Goal: Task Accomplishment & Management: Use online tool/utility

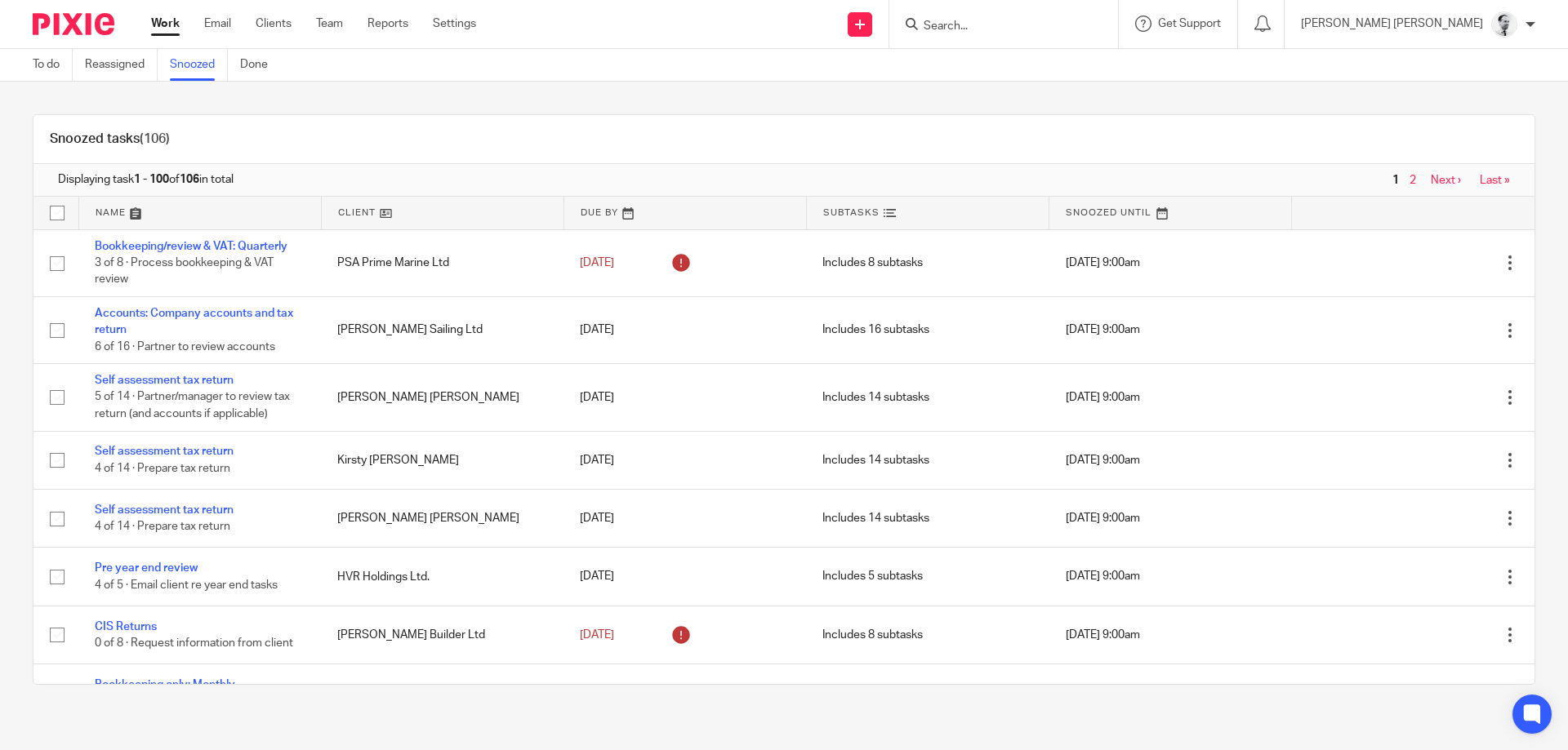
click at [1069, 29] on input "Search" at bounding box center [995, 27] width 147 height 15
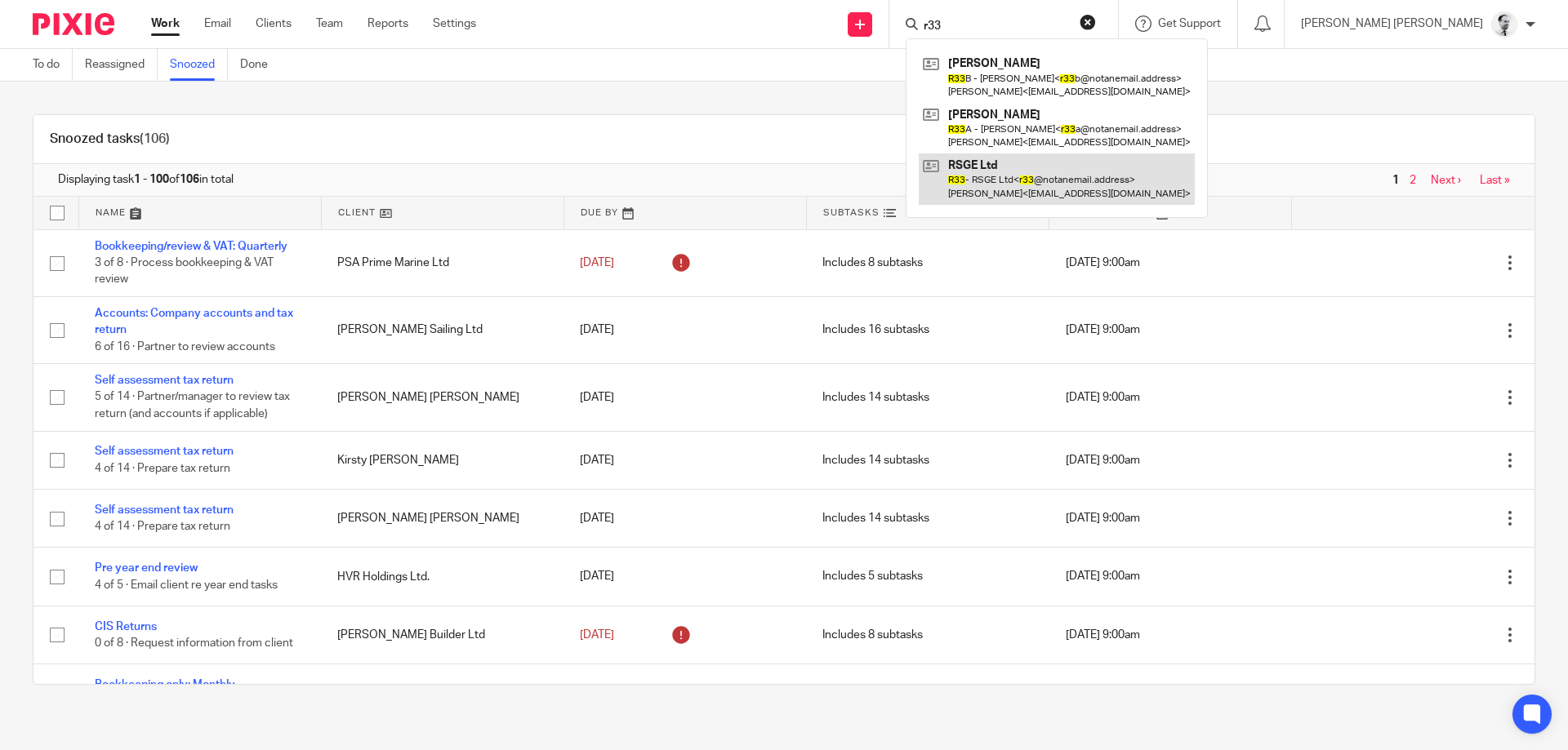
type input "r33"
click at [1143, 182] on link at bounding box center [1057, 179] width 276 height 51
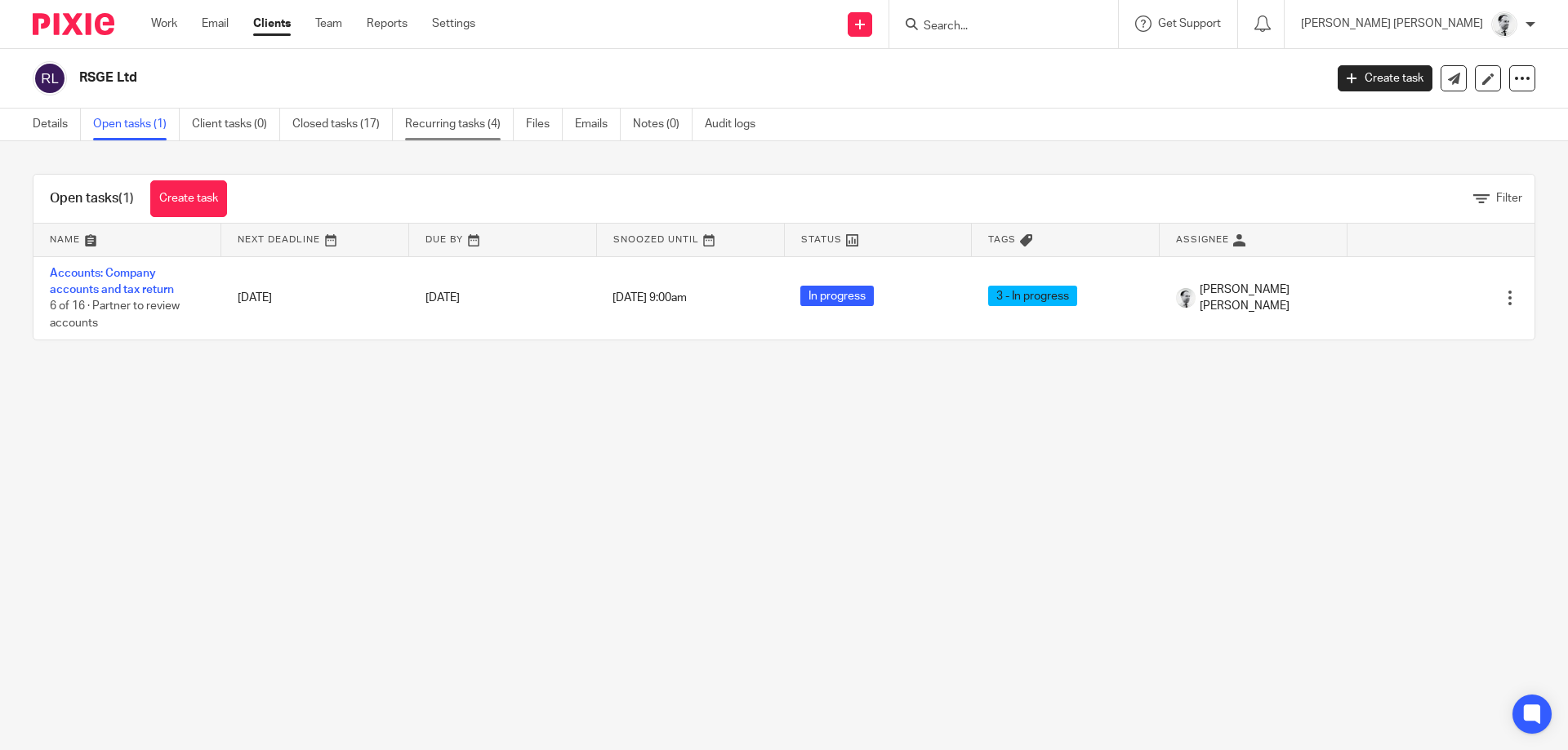
click at [422, 123] on link "Recurring tasks (4)" at bounding box center [458, 124] width 108 height 32
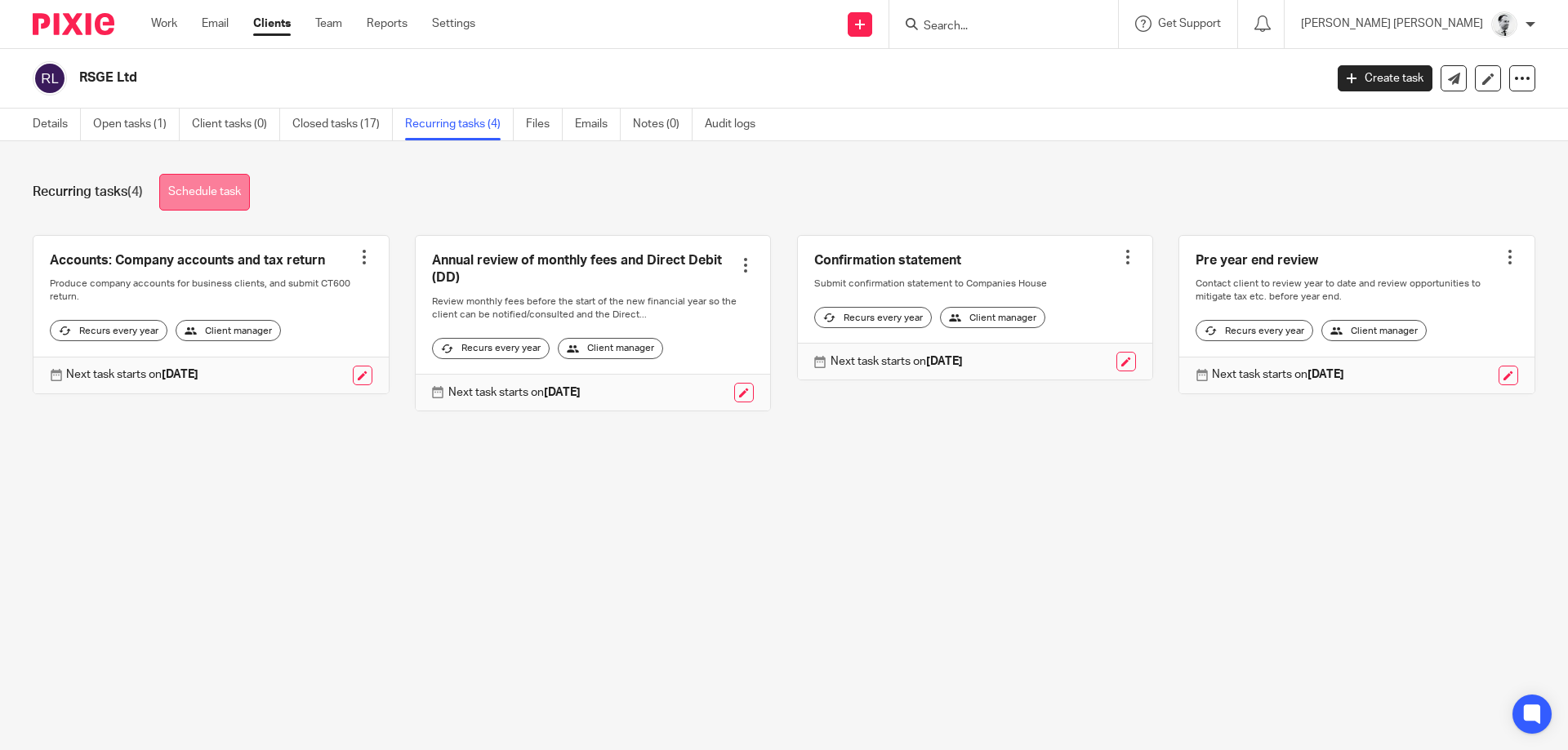
click at [193, 207] on link "Schedule task" at bounding box center [203, 191] width 90 height 37
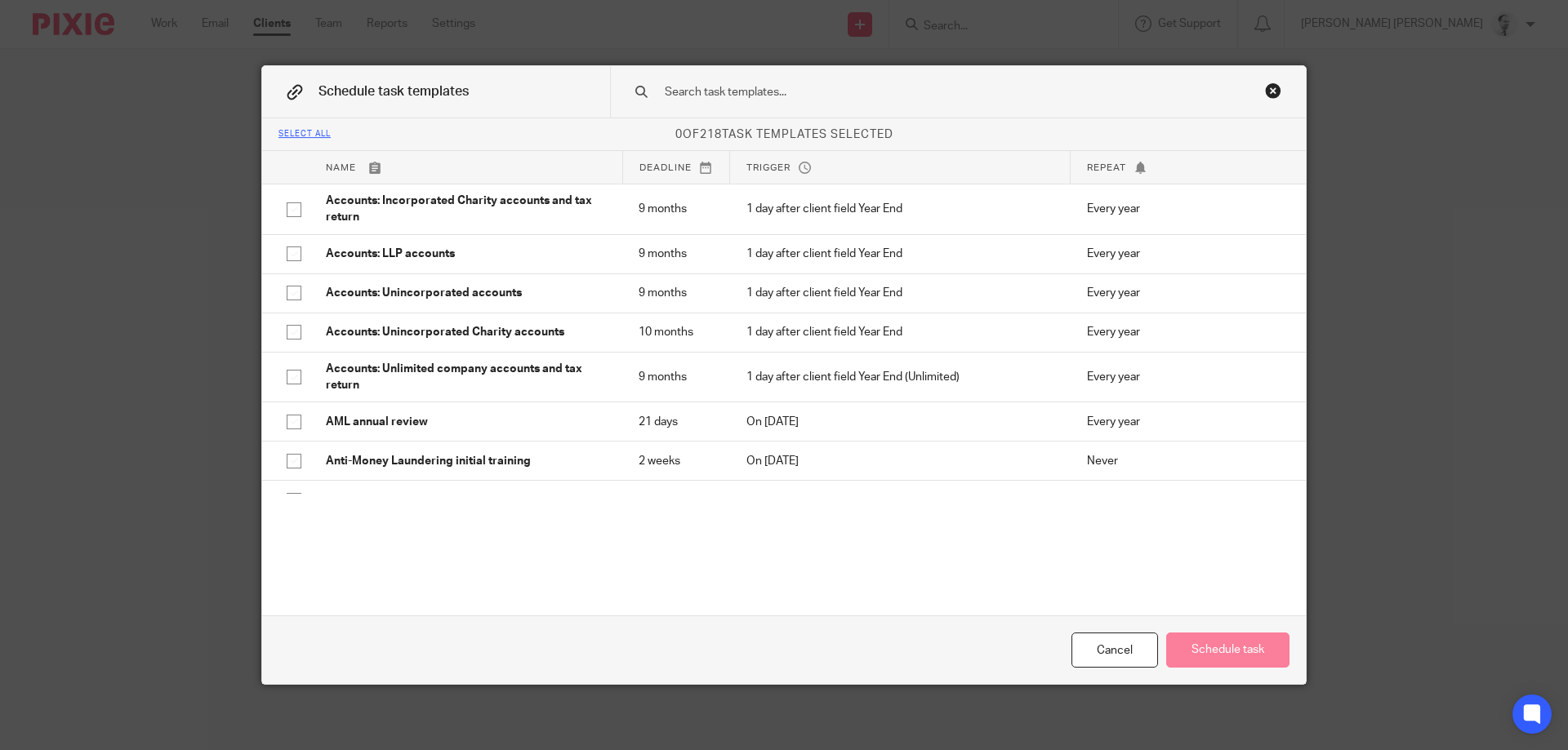
click at [1277, 89] on div "Close this dialog window" at bounding box center [1273, 90] width 16 height 16
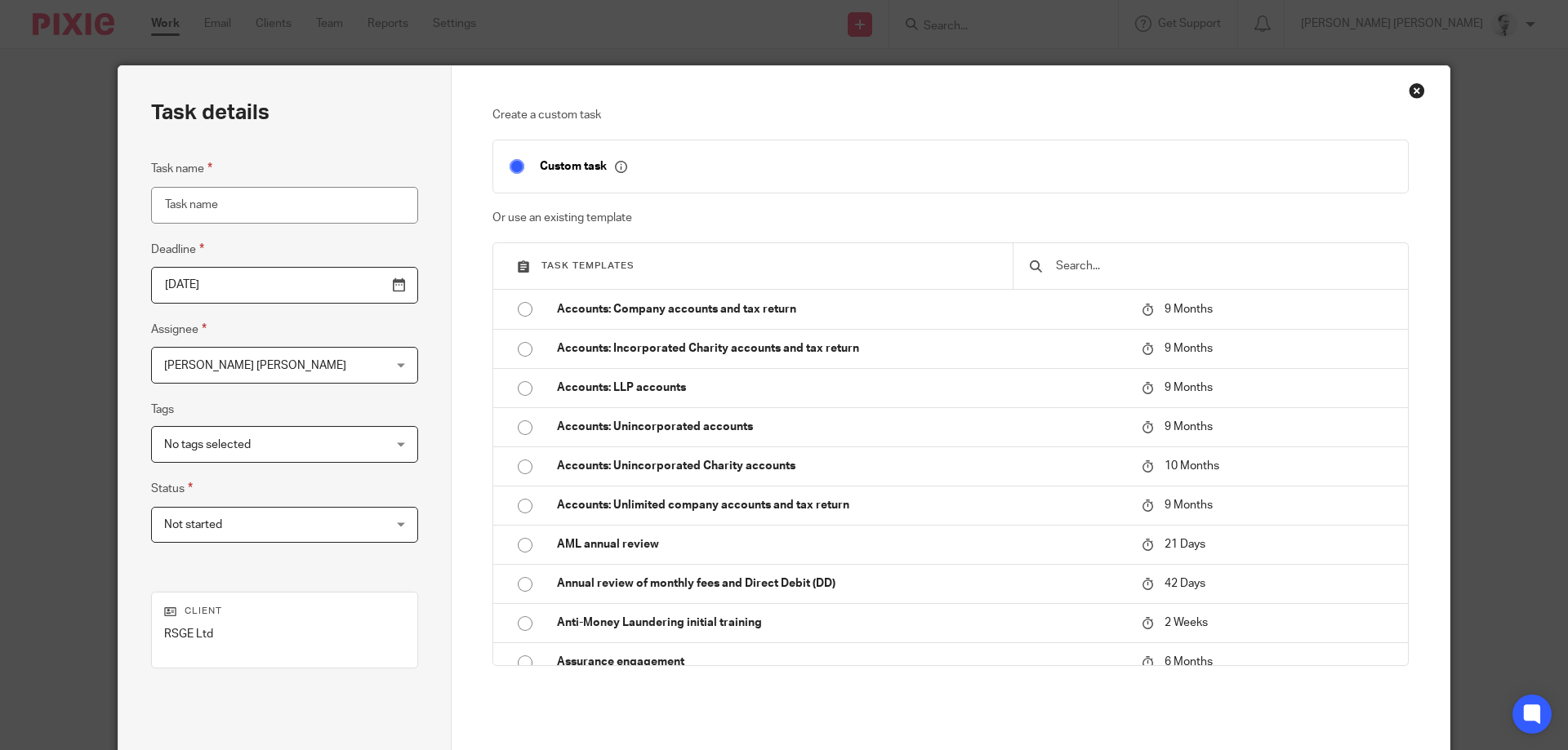
click at [1084, 256] on div at bounding box center [1210, 266] width 395 height 46
click at [1085, 265] on input "text" at bounding box center [1223, 266] width 337 height 18
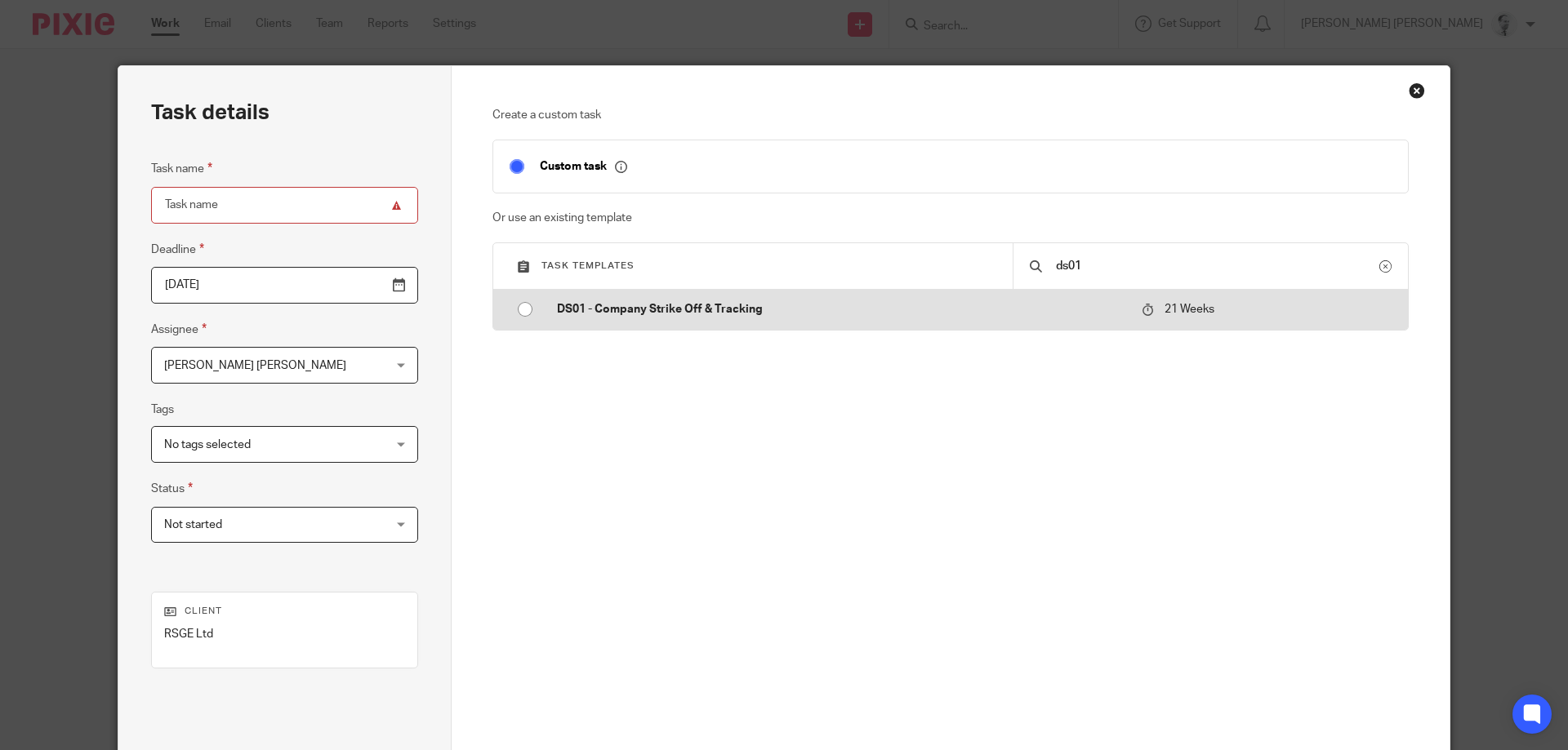
type input "ds01"
click at [933, 311] on p "DS01 - Company Strike Off & Tracking" at bounding box center [841, 310] width 569 height 16
type input "2026-01-05"
type input "DS01 - Company Strike Off & Tracking"
checkbox input "false"
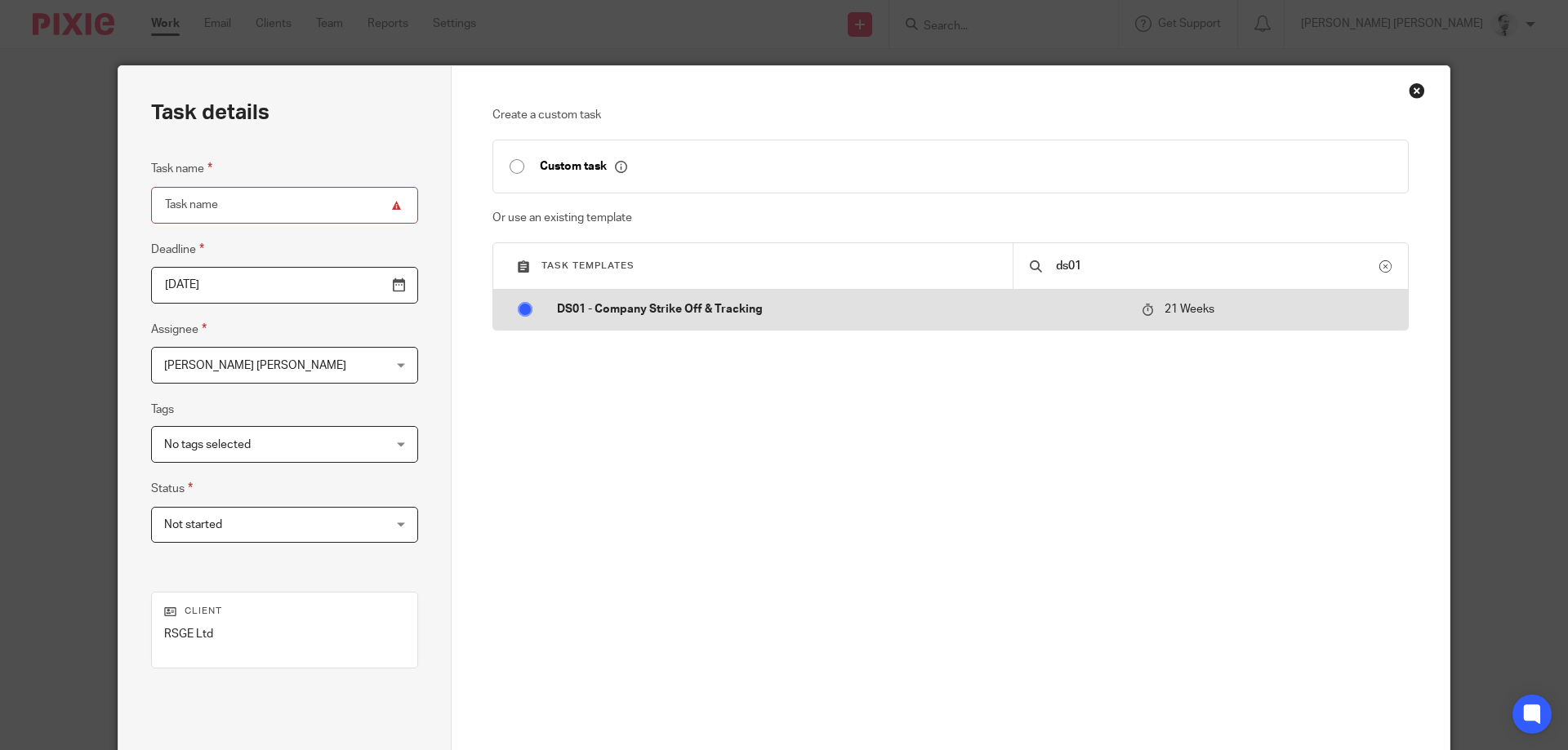
radio input "true"
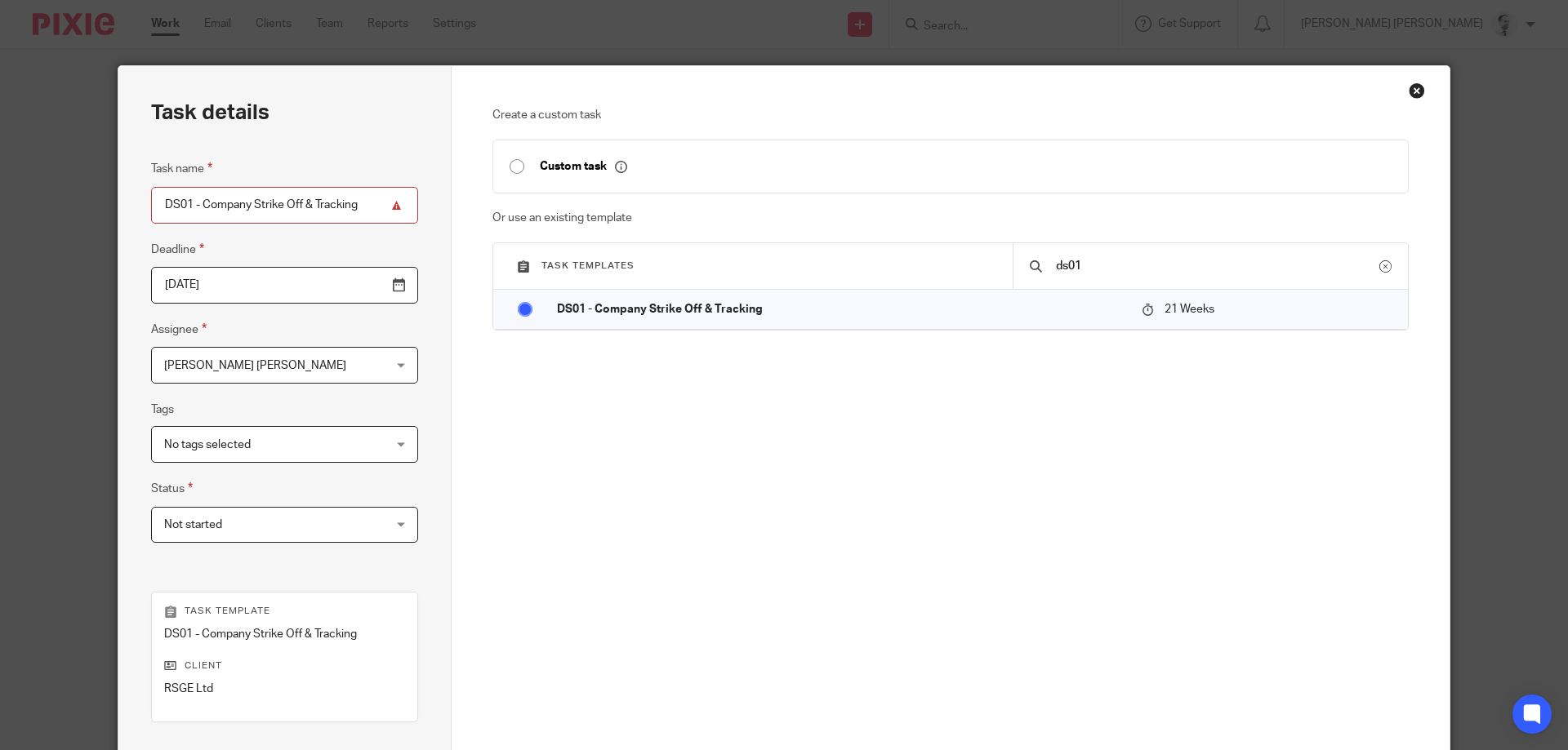
scroll to position [214, 0]
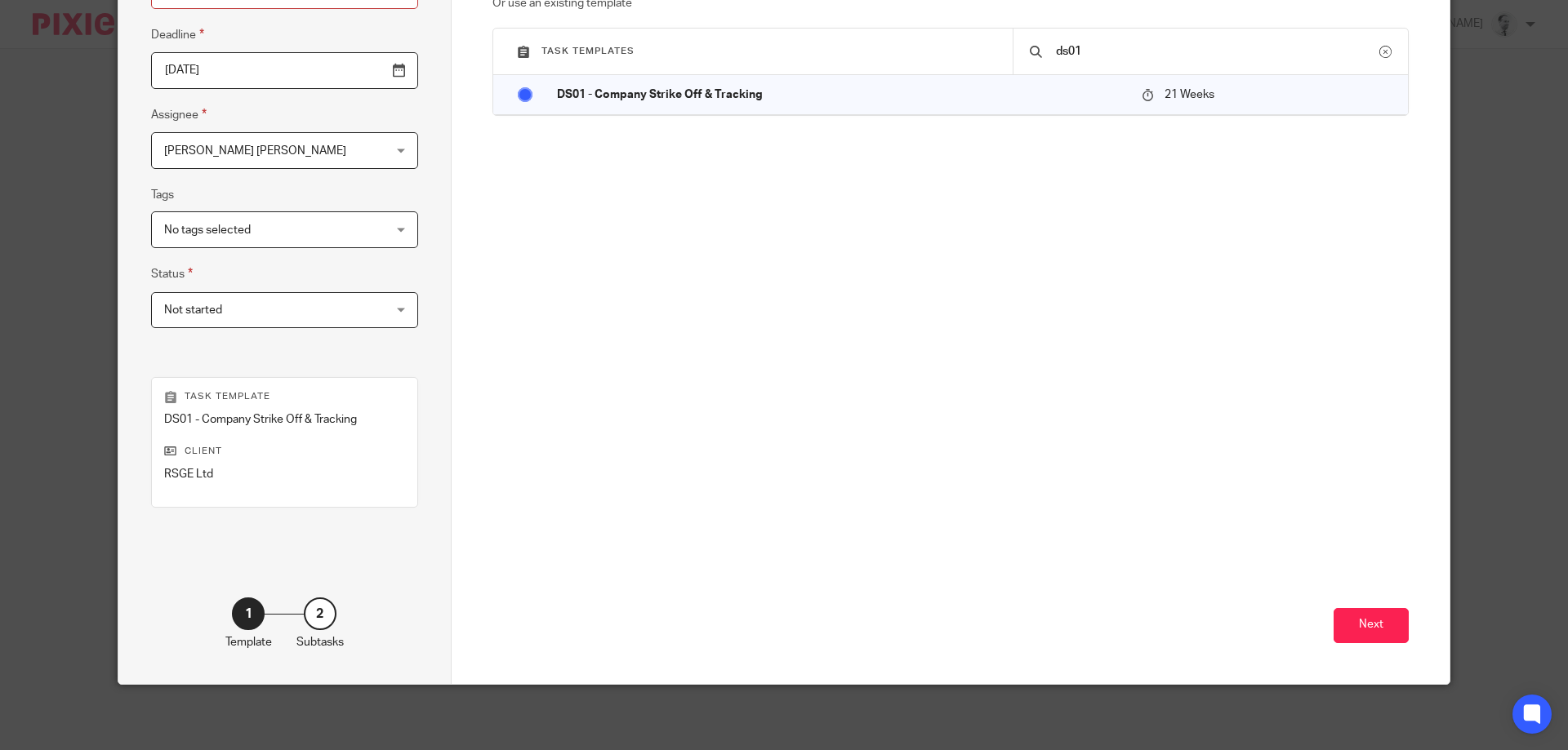
click at [1375, 645] on div "Next" at bounding box center [951, 527] width 917 height 313
click at [1376, 625] on button "Next" at bounding box center [1372, 625] width 75 height 35
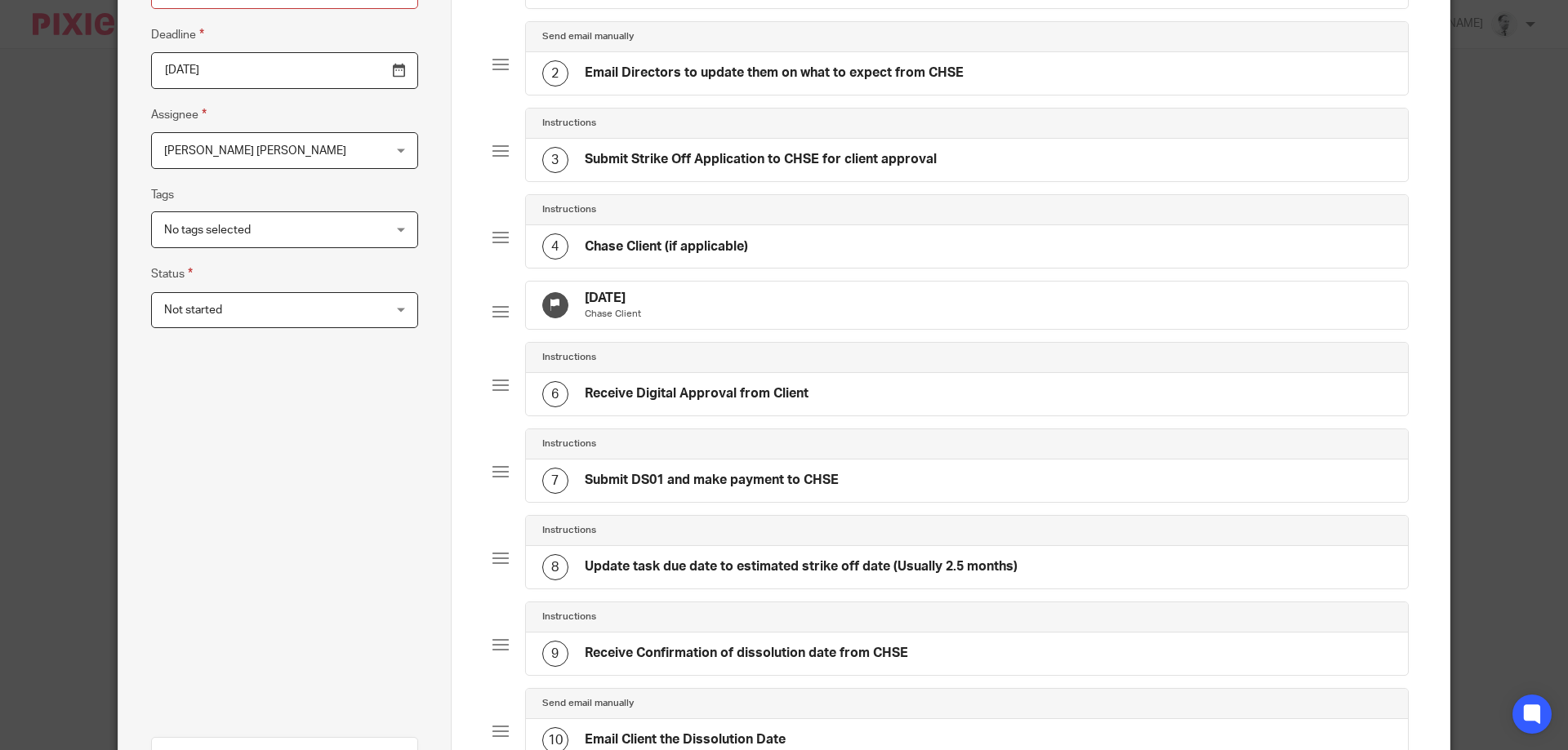
scroll to position [587, 0]
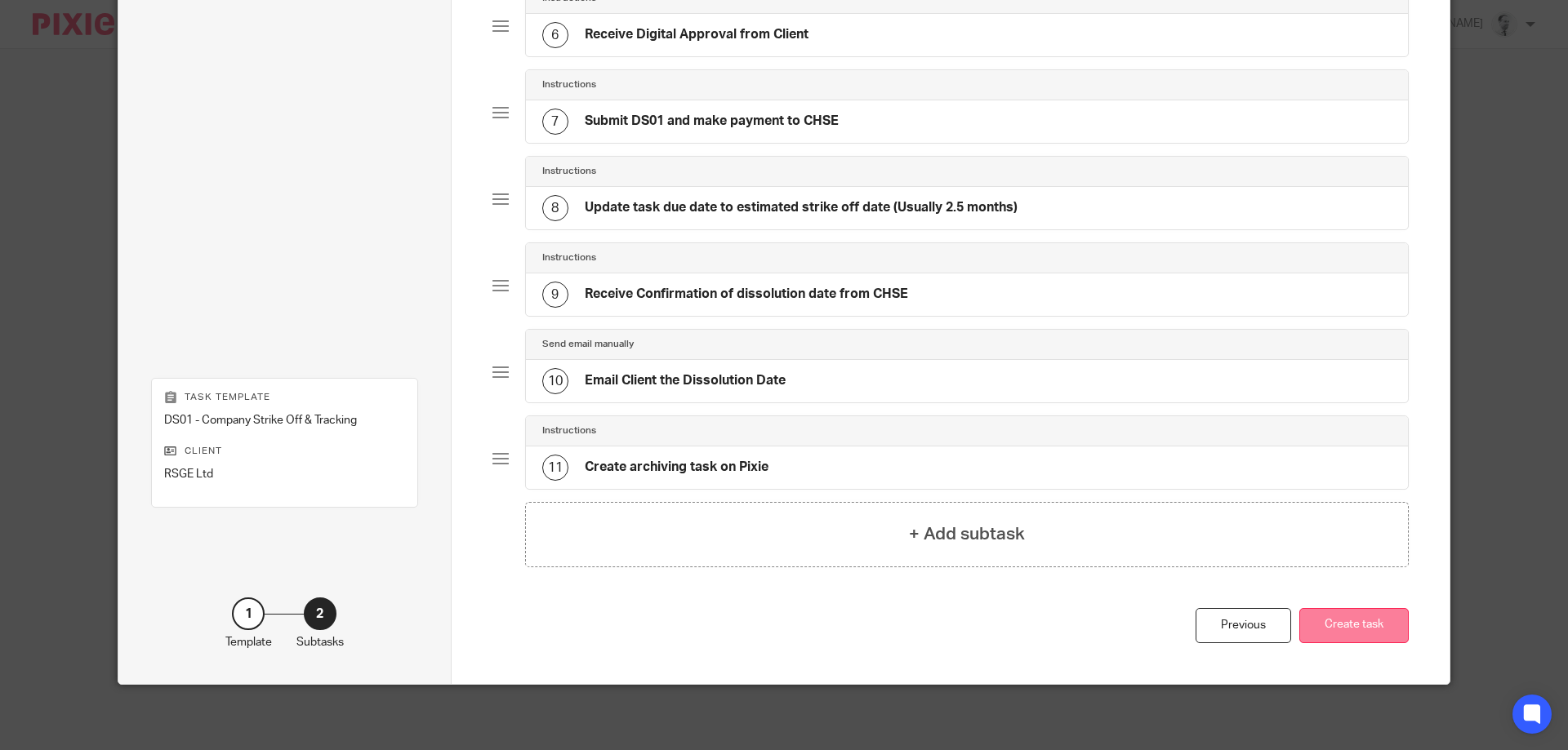
click at [1367, 640] on button "Create task" at bounding box center [1354, 625] width 109 height 35
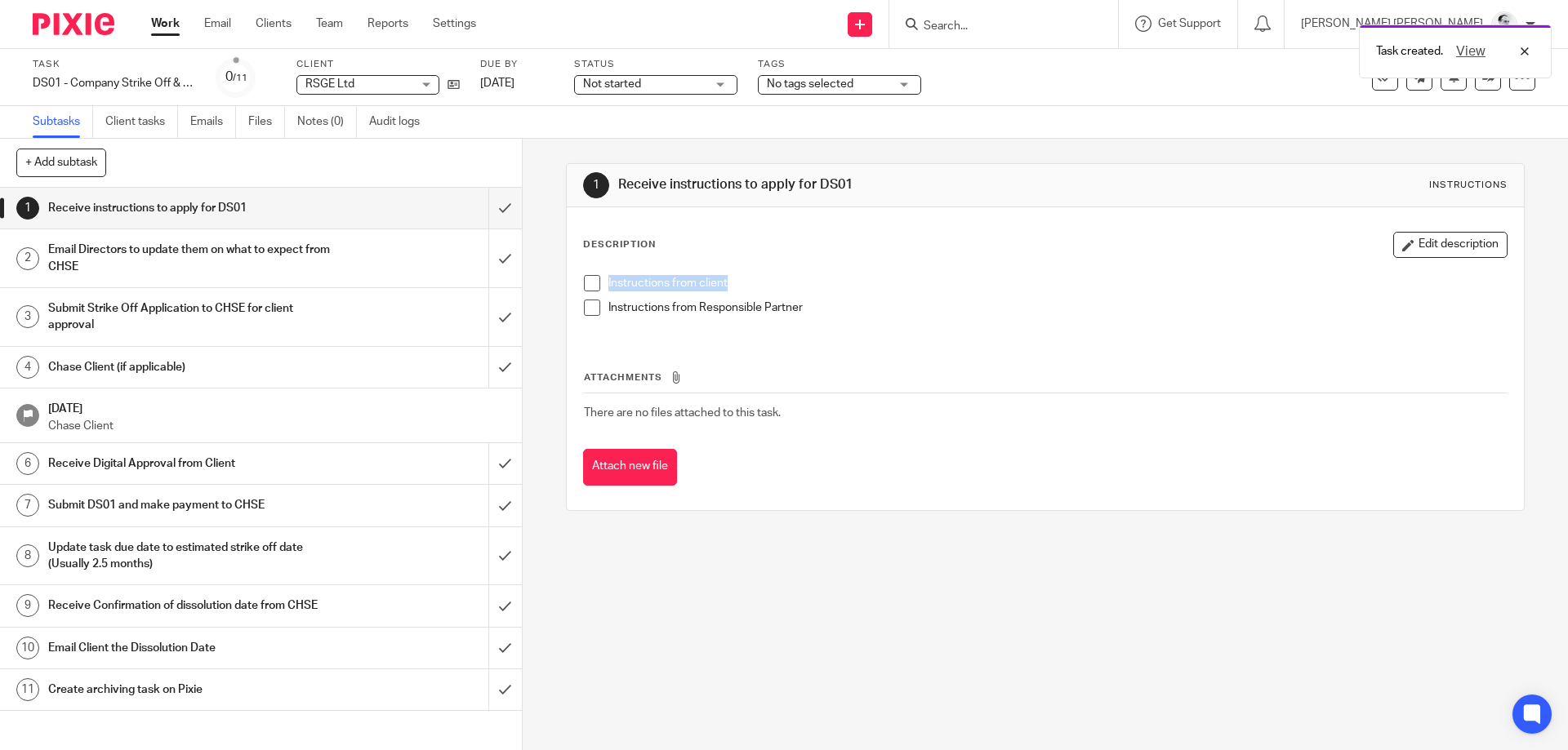
drag, startPoint x: 0, startPoint y: 0, endPoint x: 788, endPoint y: 284, distance: 837.6
click at [780, 284] on p "Instructions from client" at bounding box center [1057, 283] width 897 height 16
click at [788, 284] on p "Instructions from client" at bounding box center [1057, 283] width 897 height 16
click at [640, 285] on p "Instructions from client" at bounding box center [1057, 283] width 897 height 16
drag, startPoint x: 758, startPoint y: 315, endPoint x: 680, endPoint y: 306, distance: 78.5
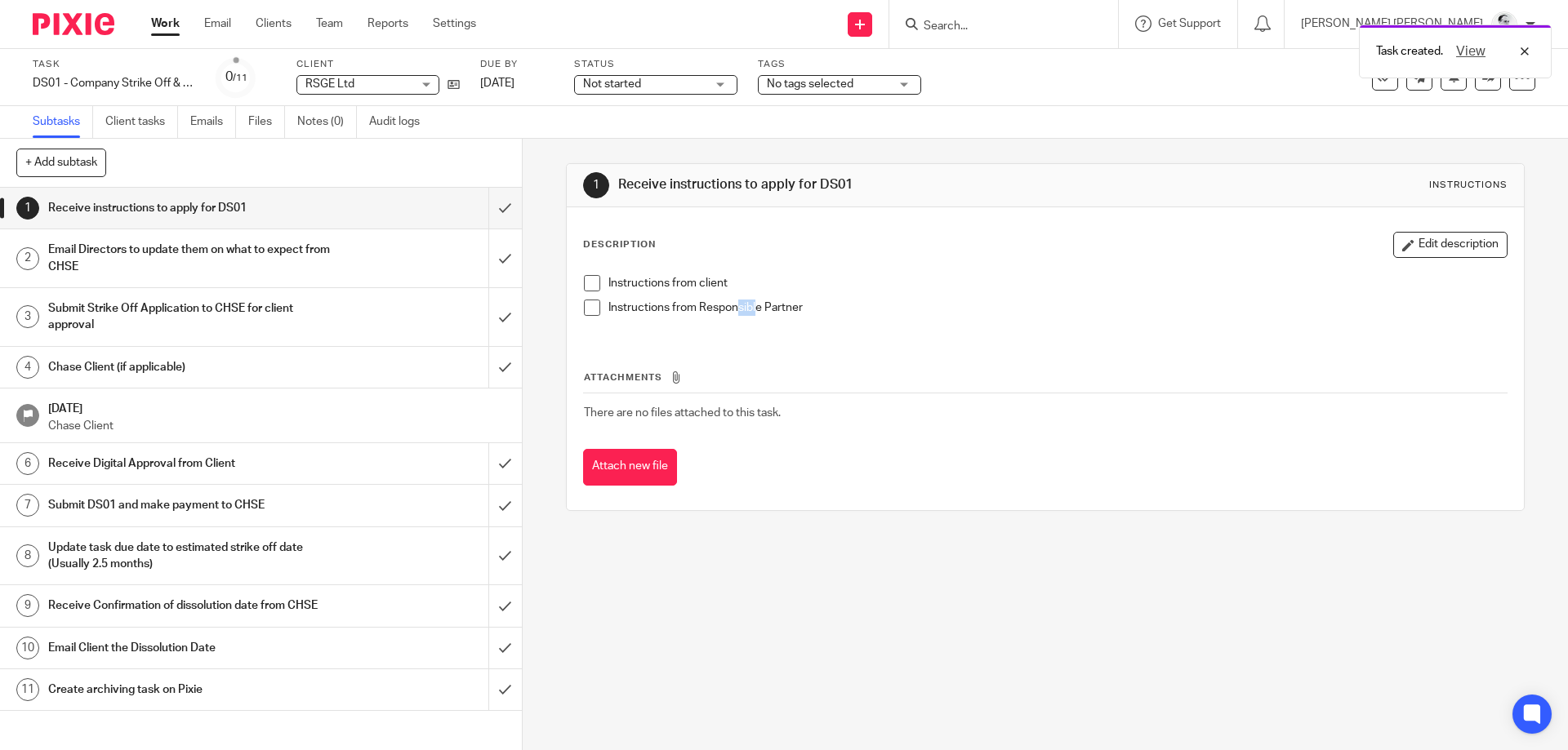
click at [698, 307] on p "Instructions from Responsible Partner" at bounding box center [1057, 308] width 897 height 16
click at [680, 306] on p "Instructions from Responsible Partner" at bounding box center [1057, 308] width 897 height 16
drag, startPoint x: 680, startPoint y: 306, endPoint x: 800, endPoint y: 305, distance: 120.0
click at [764, 305] on p "Instructions from Responsible Partner" at bounding box center [1057, 308] width 897 height 16
click at [835, 305] on p "Instructions from Responsible Partner" at bounding box center [1057, 308] width 897 height 16
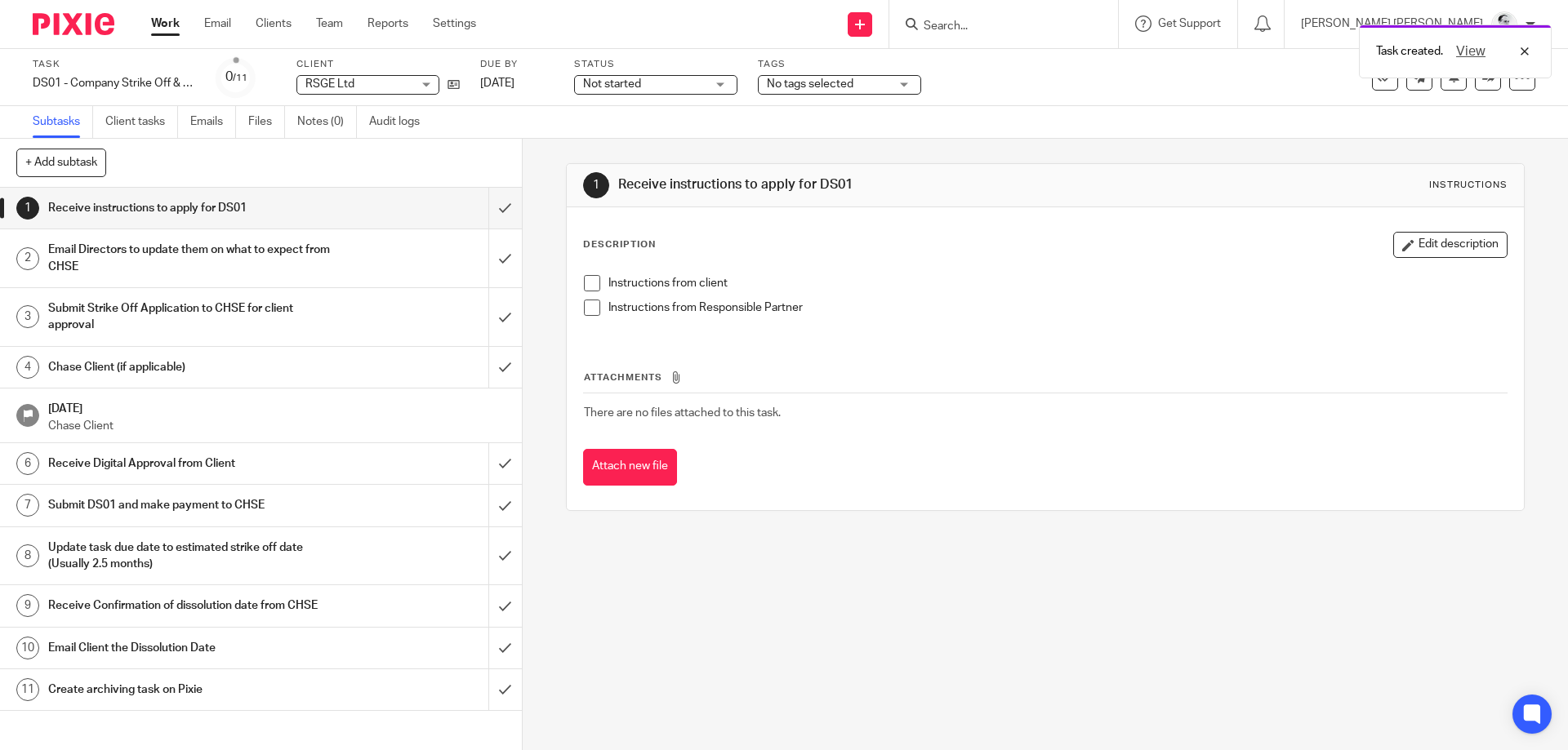
click at [680, 270] on div "Instructions from client Instructions from Responsible Partner" at bounding box center [1044, 302] width 938 height 69
click at [512, 206] on input "submit" at bounding box center [261, 207] width 522 height 41
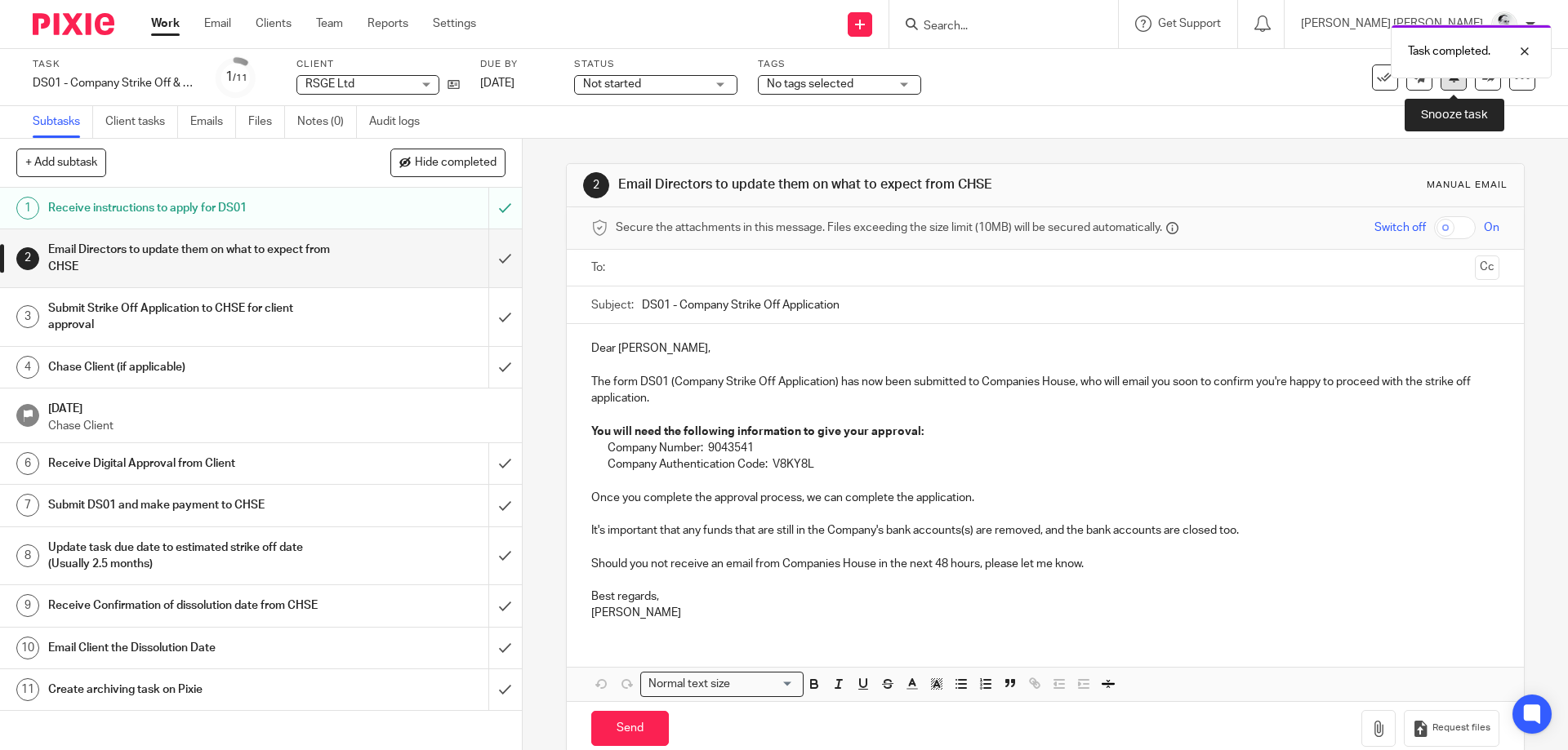
click at [1464, 82] on button at bounding box center [1453, 77] width 26 height 26
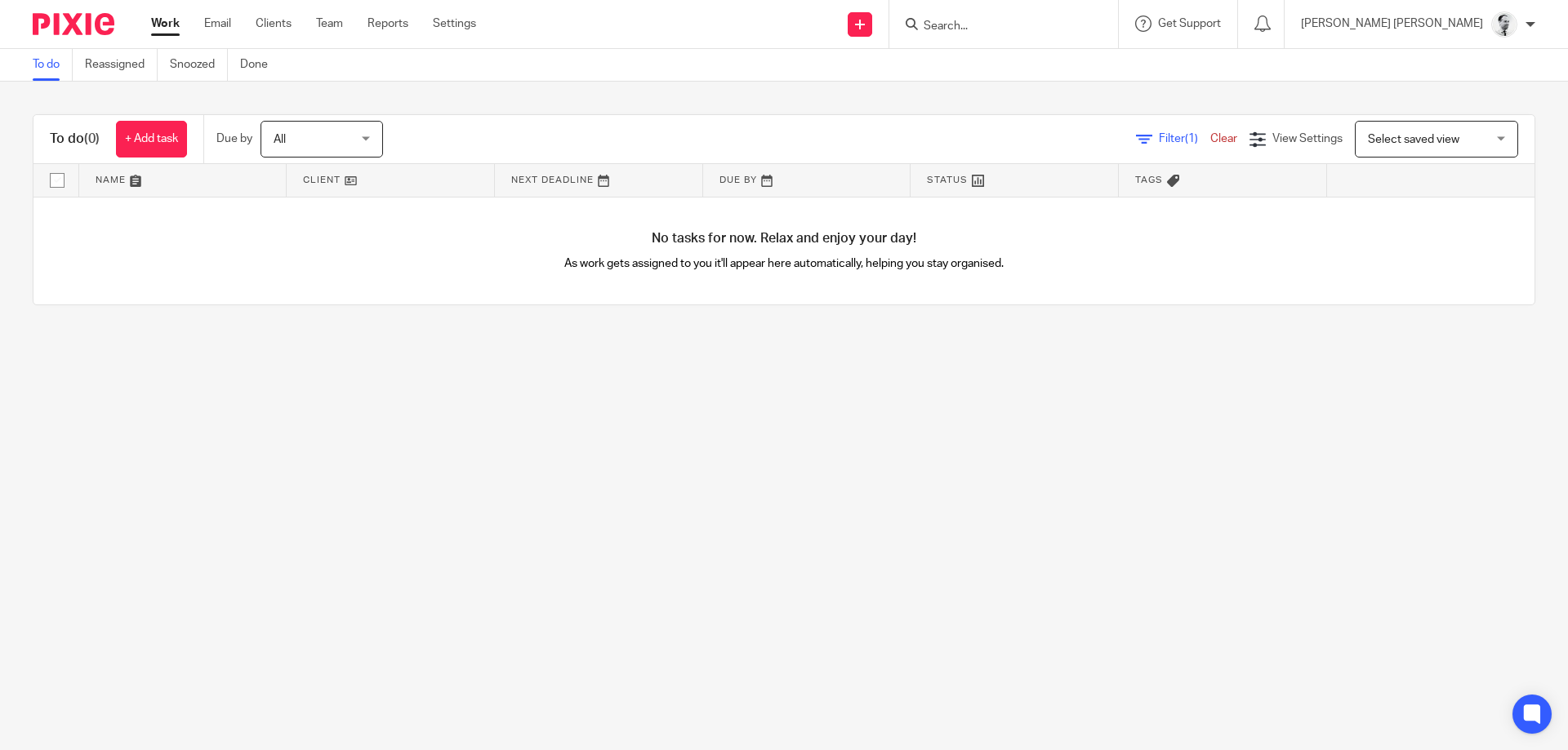
click at [301, 28] on ul "Work Email Clients Team Reports Settings" at bounding box center [326, 24] width 349 height 16
click at [331, 26] on link "Team" at bounding box center [328, 24] width 27 height 16
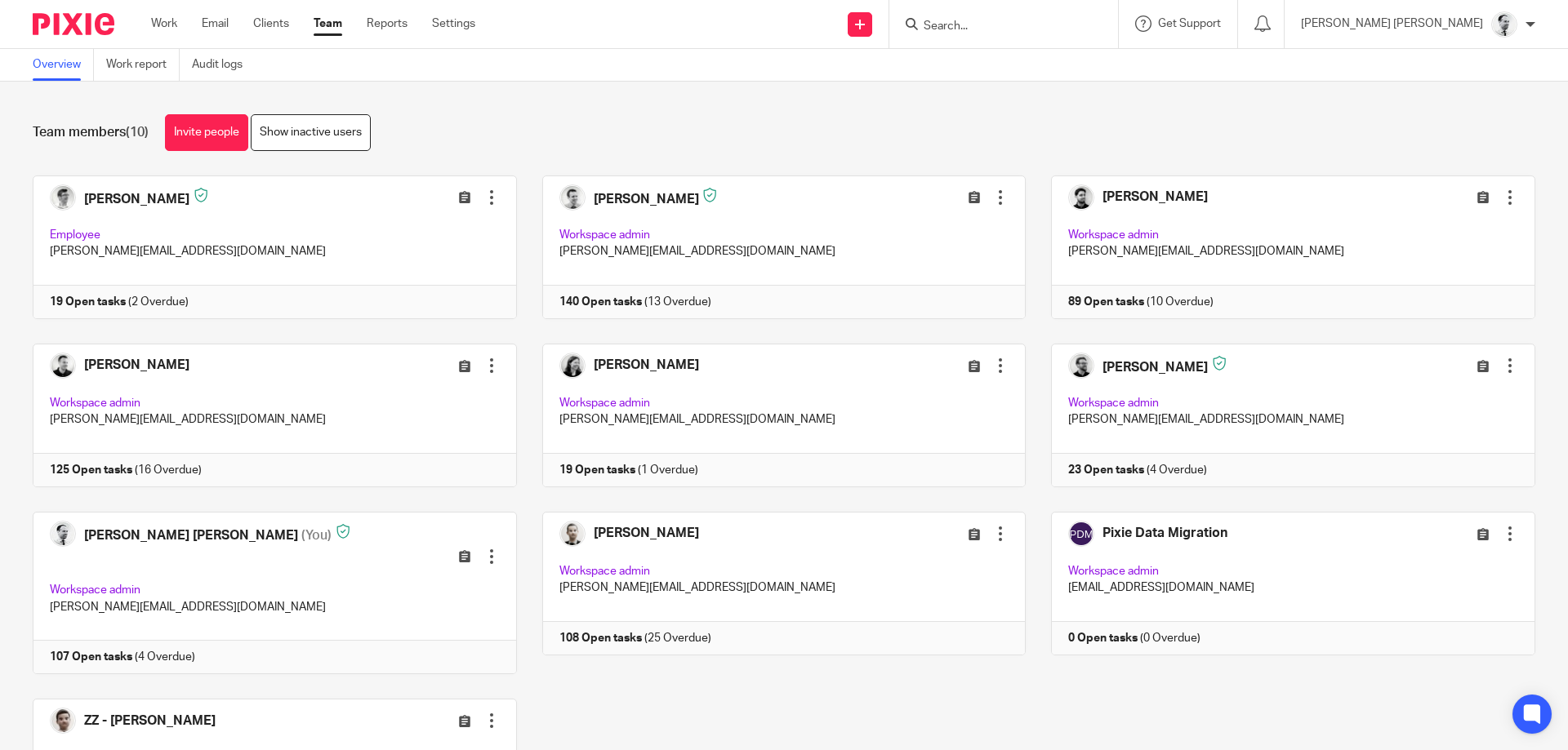
click at [183, 26] on ul "Work Email Clients Team Reports Settings" at bounding box center [325, 24] width 348 height 16
click at [178, 24] on link "Work" at bounding box center [164, 24] width 26 height 16
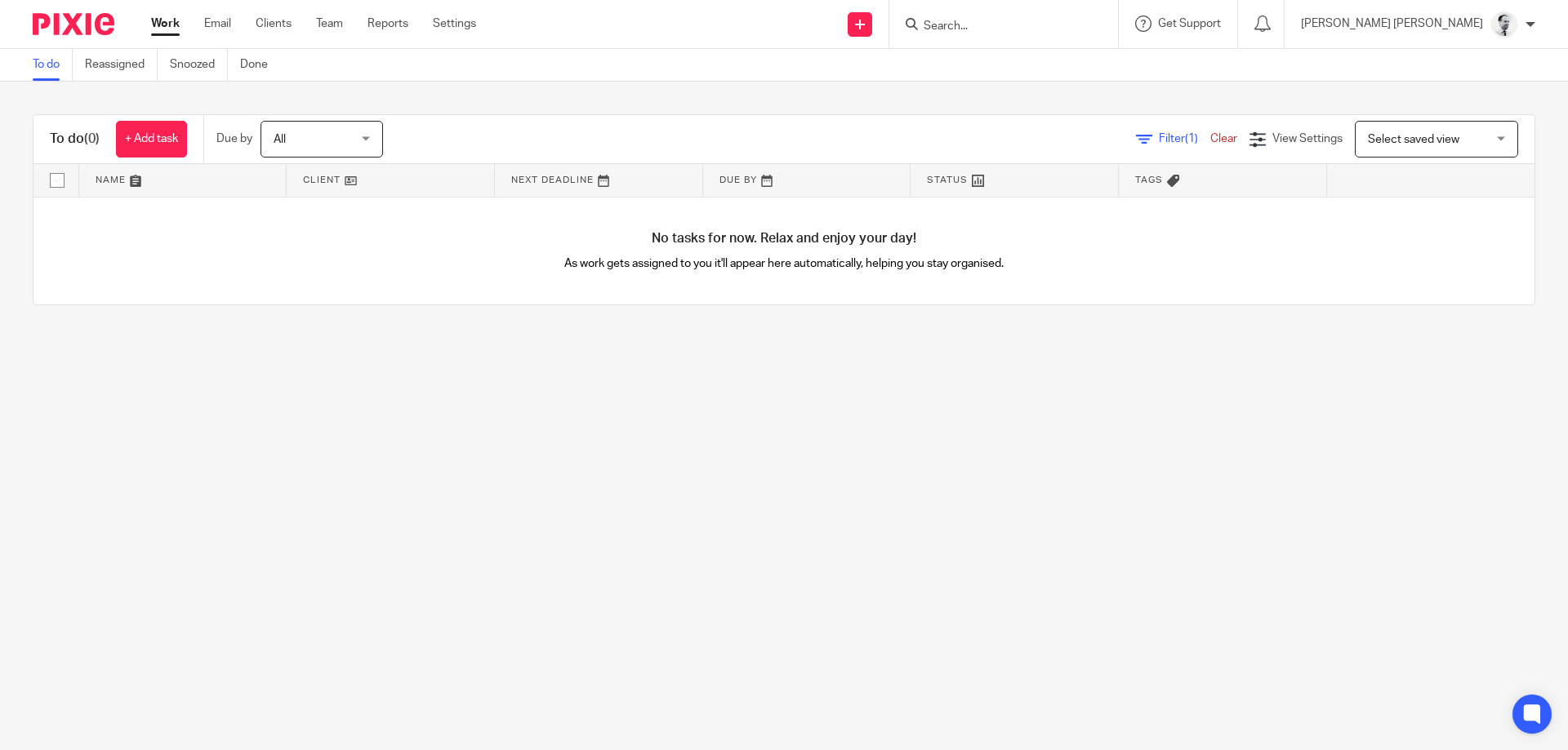
click at [173, 32] on link "Work" at bounding box center [165, 24] width 29 height 16
click at [1284, 19] on div at bounding box center [1260, 24] width 47 height 49
click at [1270, 22] on icon at bounding box center [1262, 24] width 16 height 16
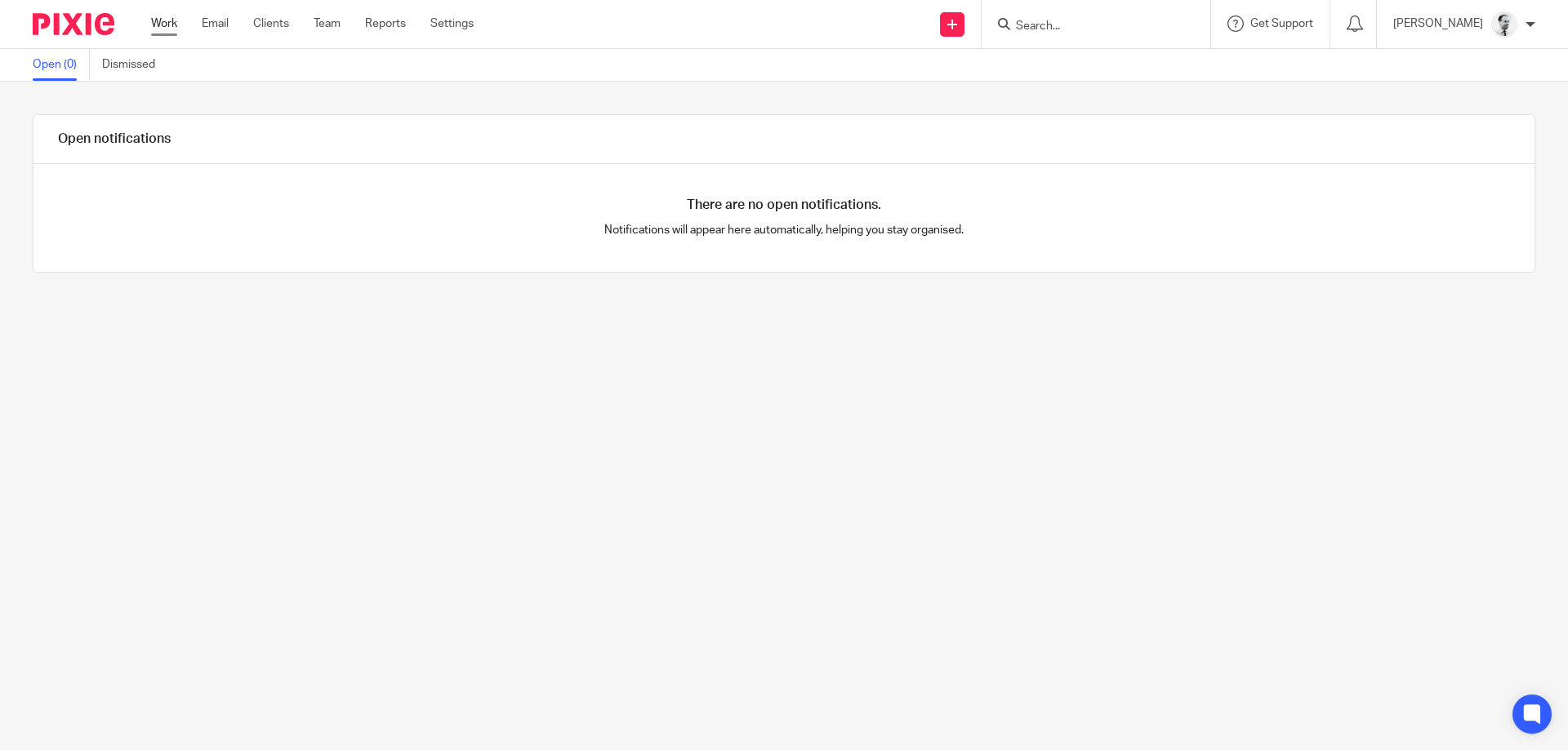
click at [164, 31] on link "Work" at bounding box center [164, 24] width 26 height 16
